Goal: Transaction & Acquisition: Purchase product/service

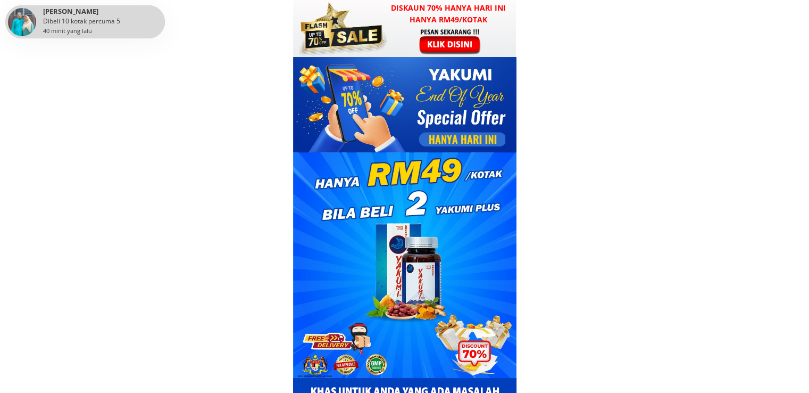
click at [441, 43] on div at bounding box center [451, 41] width 82 height 27
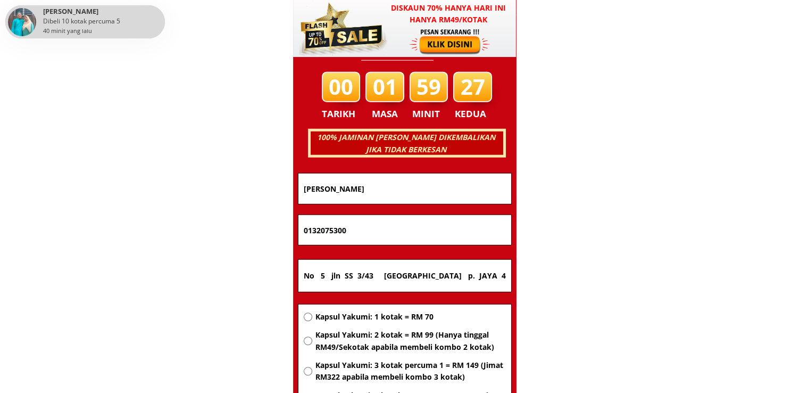
scroll to position [6819, 0]
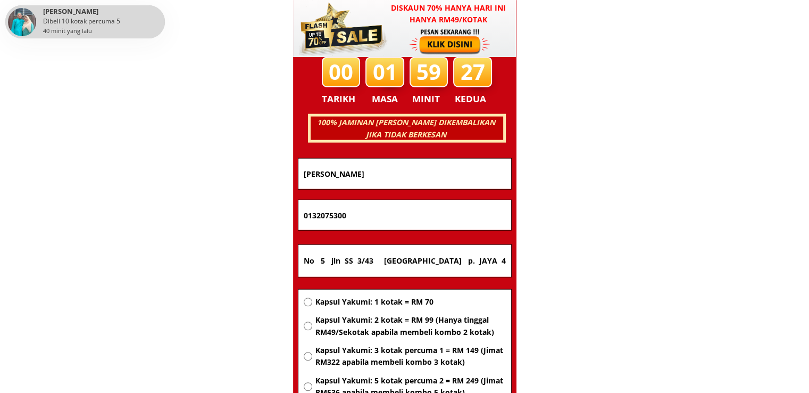
click at [355, 305] on span "Kapsul Yakumi: 1 kotak = RM 70" at bounding box center [410, 302] width 191 height 12
radio input "true"
click at [423, 261] on input "No 5 jln SS 3/43 Taman Subang p. JAYA 47300" at bounding box center [405, 261] width 208 height 32
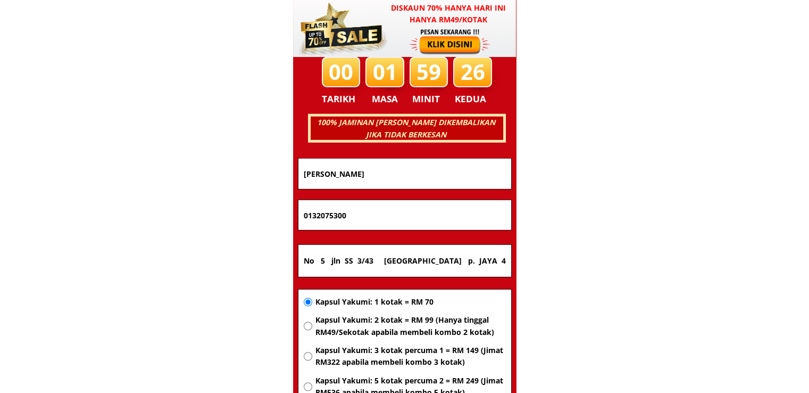
paste input "16 U8 /58 jln Kubah Bukit jelutong Shah Alam 40150 Selangor"
type input "No 16 U8 /58 jln Kubah Bukit jelutong Shah Alam 40150 Selangor"
drag, startPoint x: 421, startPoint y: 217, endPoint x: 214, endPoint y: 220, distance: 207.6
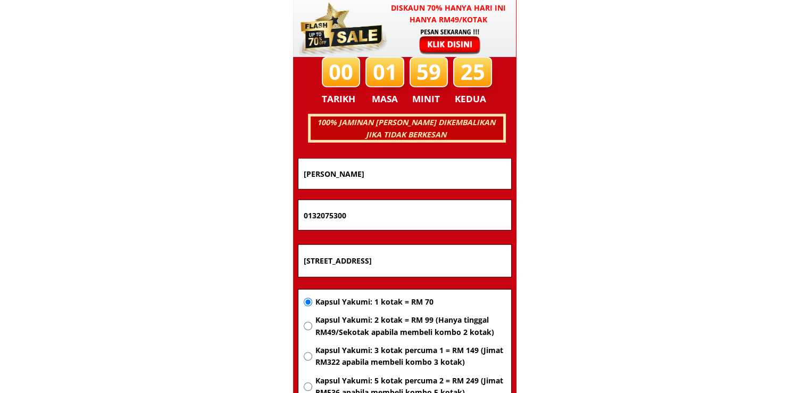
paste input "35222132"
type input "01335222132"
drag, startPoint x: 425, startPoint y: 162, endPoint x: 235, endPoint y: 174, distance: 190.9
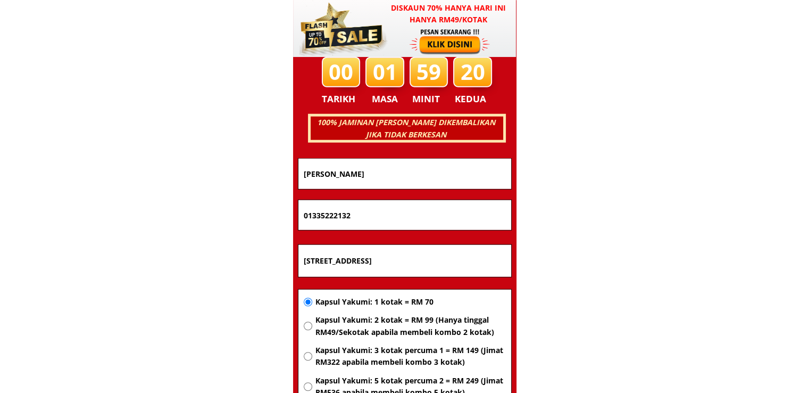
paste input "Roziyati Abdullah"
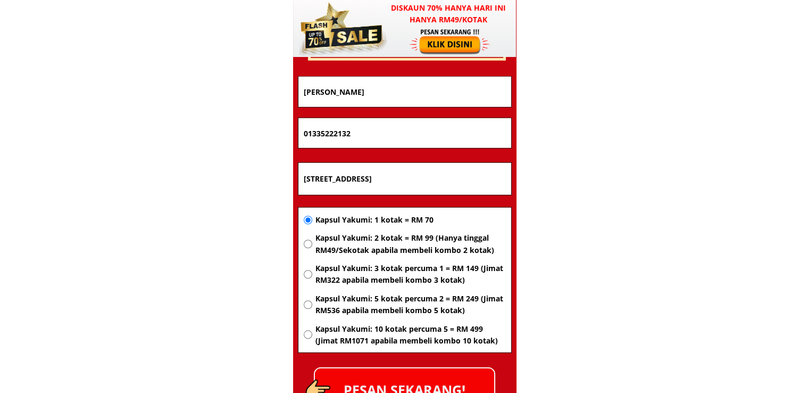
scroll to position [6925, 0]
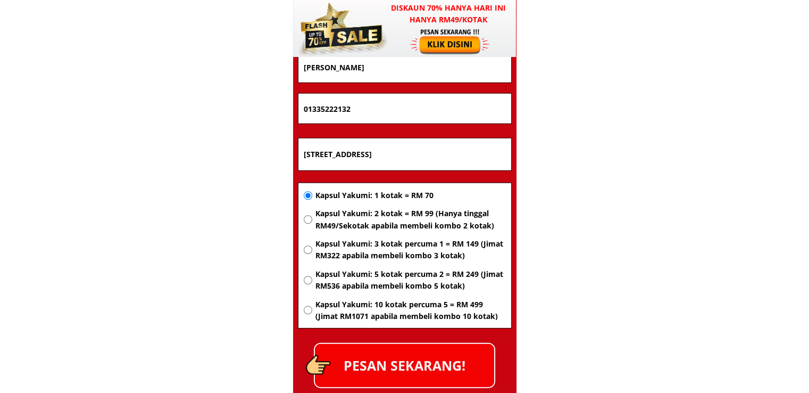
type input "Roziyati Abdullah"
click at [443, 366] on p "PESAN SEKARANG!" at bounding box center [404, 365] width 179 height 43
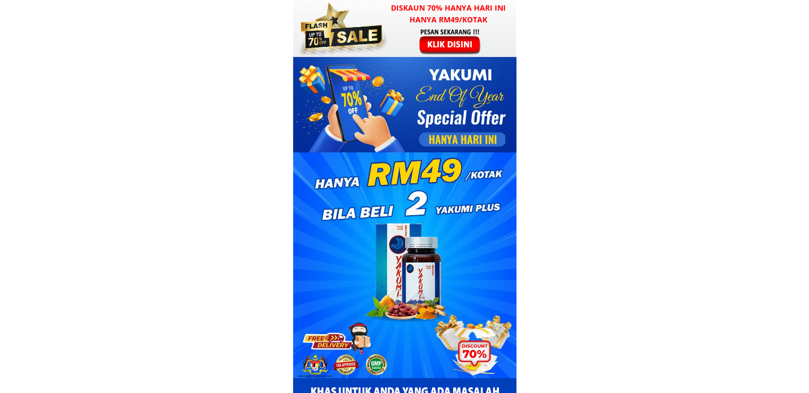
click at [420, 37] on div at bounding box center [451, 41] width 82 height 27
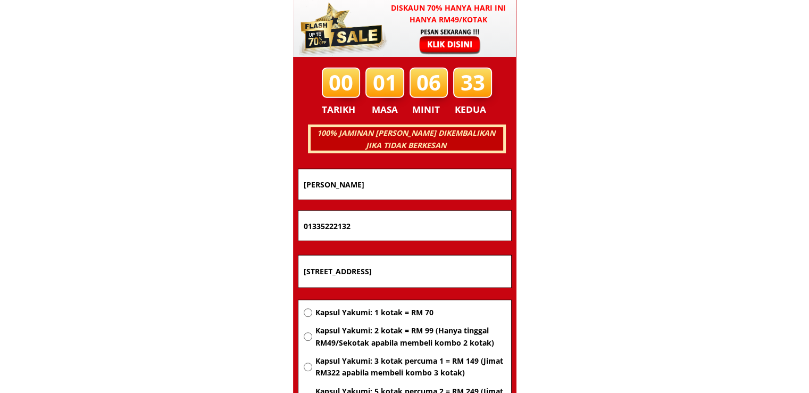
scroll to position [6819, 0]
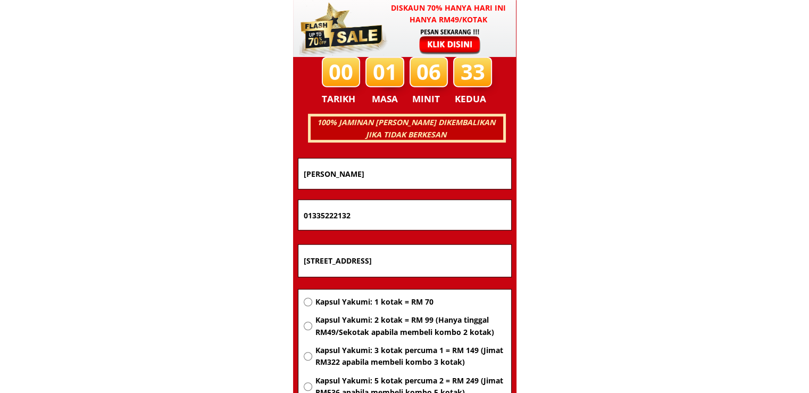
drag, startPoint x: 410, startPoint y: 210, endPoint x: 163, endPoint y: 205, distance: 246.4
paste input "58640162"
type input "01158640162"
click at [367, 269] on input "No 16 U8 /58 jln Kubah Bukit jelutong Shah Alam 40150 Selangor" at bounding box center [405, 261] width 208 height 32
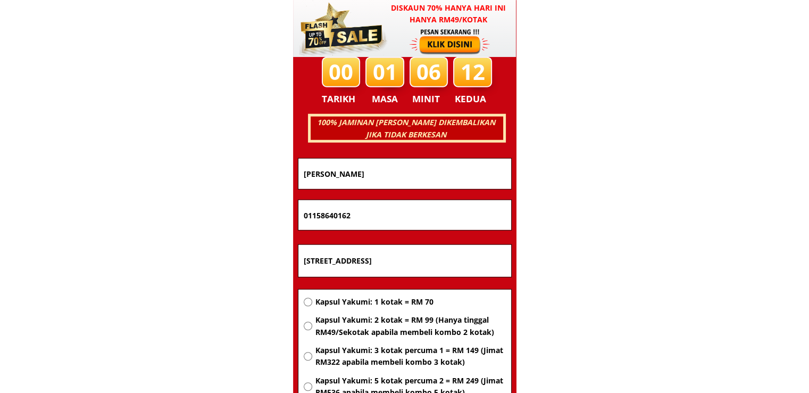
paste input "[STREET_ADDRESS]"
type input "[STREET_ADDRESS]"
click at [380, 303] on span "Kapsul Yakumi: 1 kotak = RM 70" at bounding box center [410, 302] width 191 height 12
radio input "true"
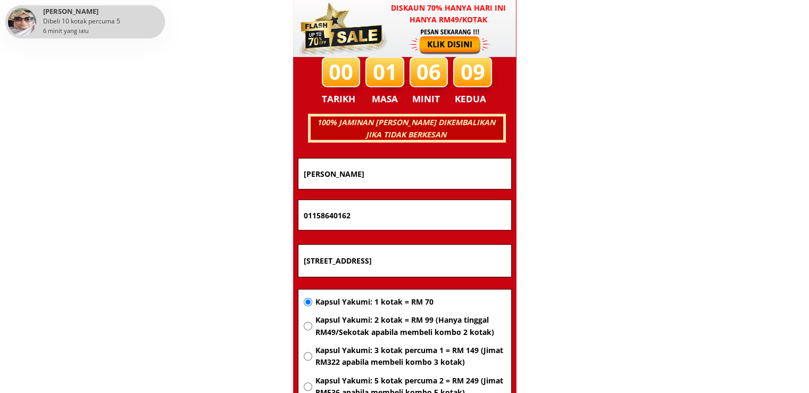
drag, startPoint x: 386, startPoint y: 171, endPoint x: 159, endPoint y: 164, distance: 227.9
paste input "Hatijah sheik"
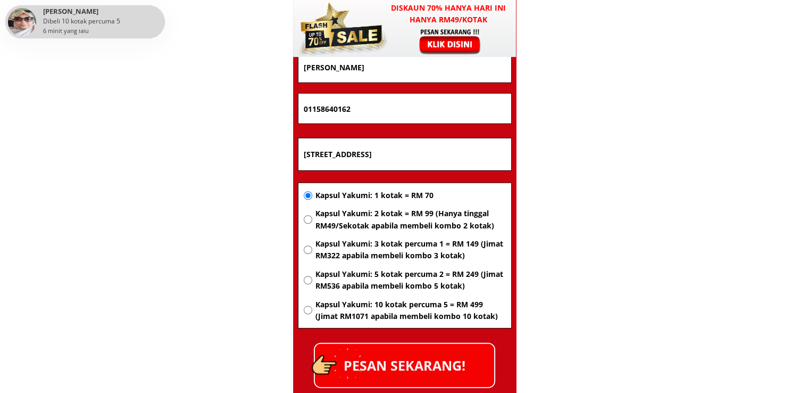
type input "[PERSON_NAME]"
click at [421, 360] on p "PESAN SEKARANG!" at bounding box center [404, 365] width 179 height 43
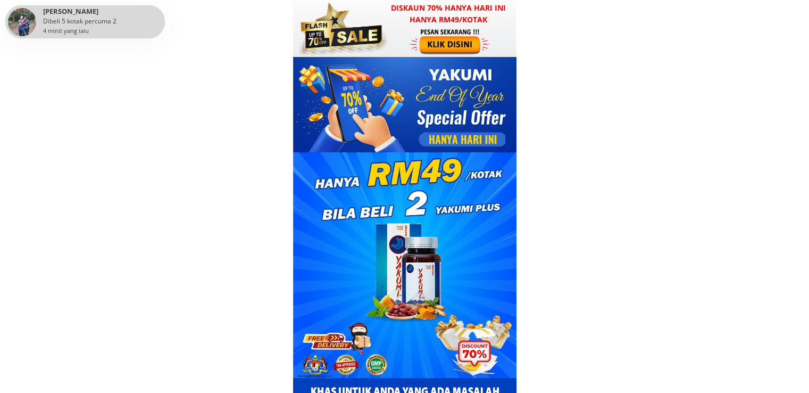
click at [433, 33] on div at bounding box center [451, 41] width 82 height 27
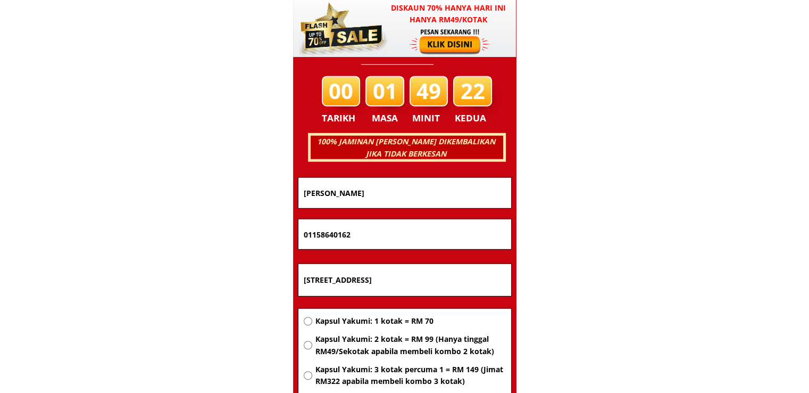
scroll to position [6819, 0]
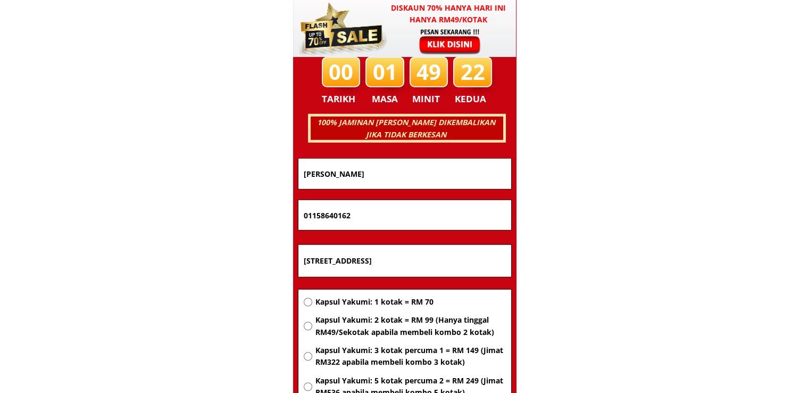
drag, startPoint x: 494, startPoint y: 258, endPoint x: 149, endPoint y: 258, distance: 345.4
paste input "Baitul sakinah Lot [GEOGRAPHIC_DATA] [GEOGRAPHIC_DATA]"
type input "Baitul sakinah Lot [GEOGRAPHIC_DATA] [GEOGRAPHIC_DATA]"
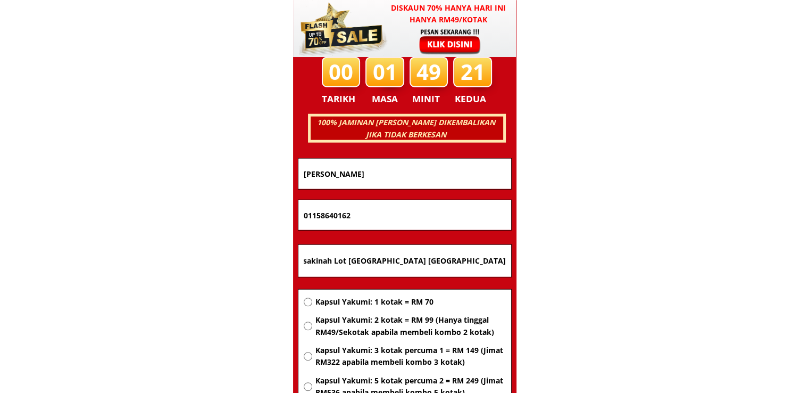
click at [358, 328] on span "Kapsul Yakumi: 2 kotak = RM 99 (Hanya tinggal RM49/Sekotak apabila membeli komb…" at bounding box center [410, 326] width 191 height 24
radio input "true"
drag, startPoint x: 338, startPoint y: 208, endPoint x: 151, endPoint y: 208, distance: 187.9
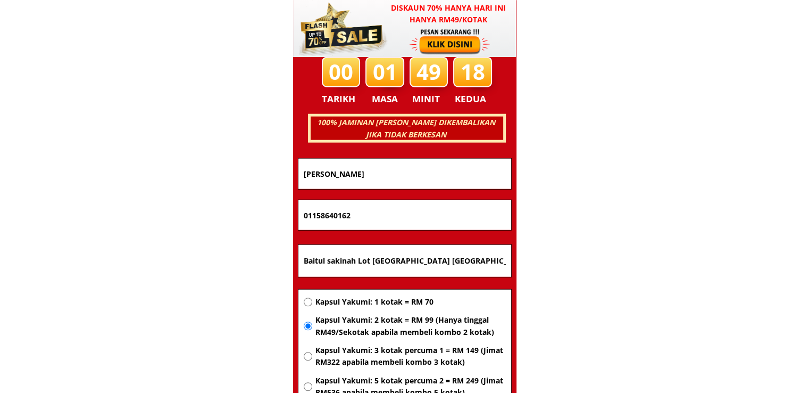
paste input "75646580"
type input "0175646580"
drag, startPoint x: 377, startPoint y: 177, endPoint x: 175, endPoint y: 182, distance: 202.8
paste input "ROKIAH MD"
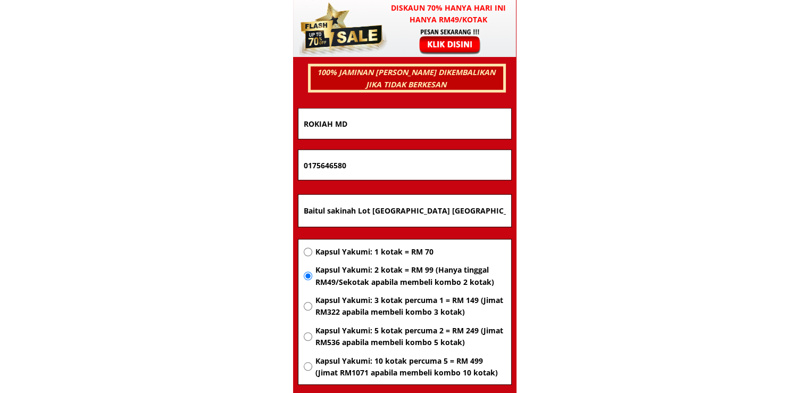
scroll to position [6925, 0]
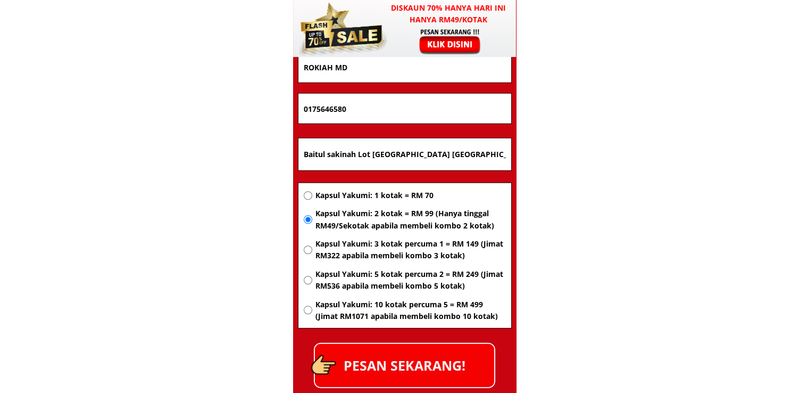
type input "ROKIAH MD"
click at [434, 378] on p "PESAN SEKARANG!" at bounding box center [404, 365] width 179 height 43
